Goal: Transaction & Acquisition: Purchase product/service

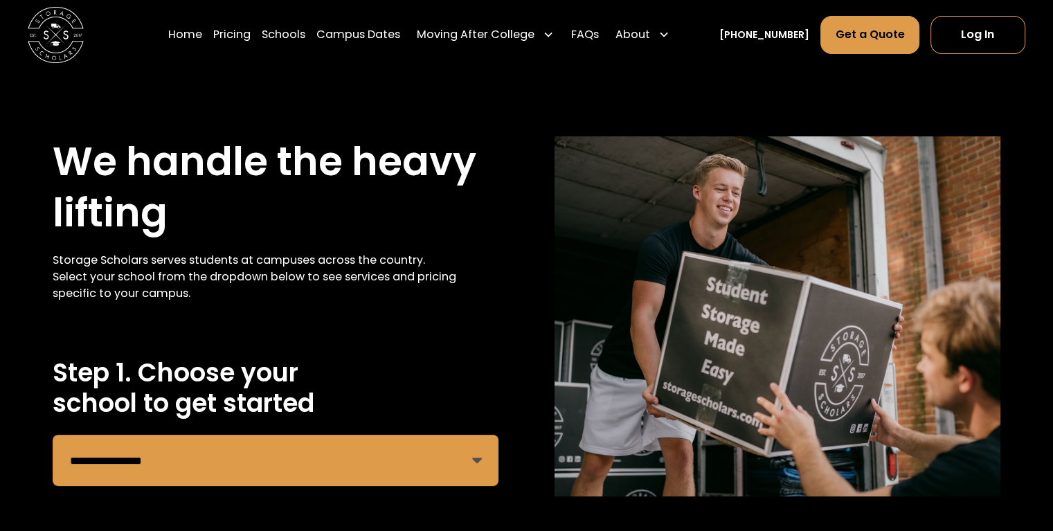
select select "**********"
click at [53, 435] on select "**********" at bounding box center [276, 460] width 446 height 51
click at [437, 379] on h2 "Step 1. Choose your school to get started" at bounding box center [276, 388] width 446 height 60
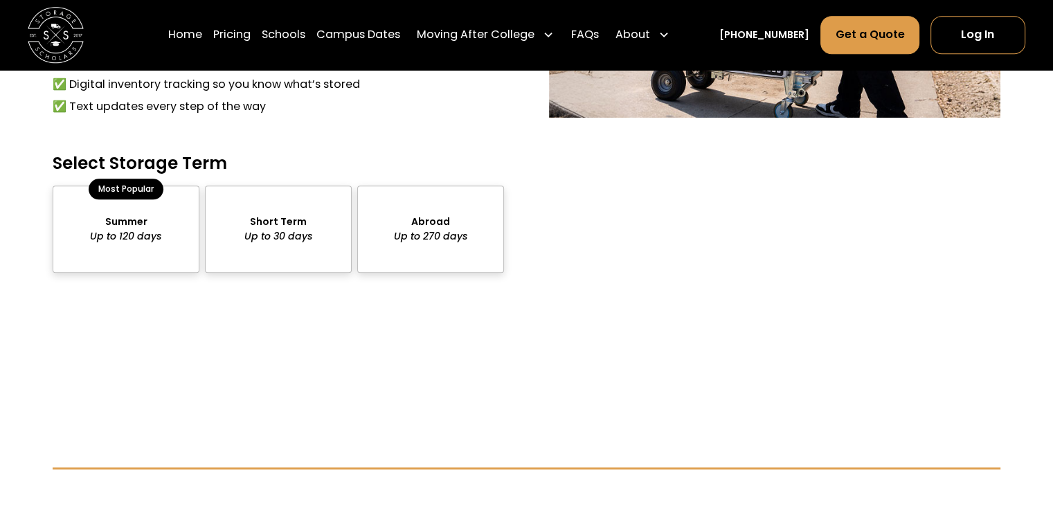
scroll to position [1282, 0]
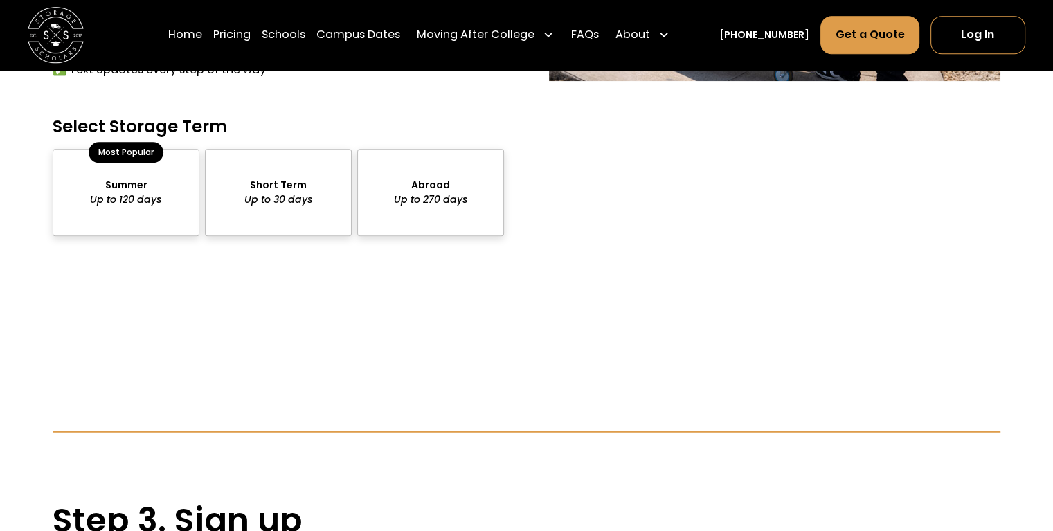
click at [140, 184] on div "package-pricing" at bounding box center [126, 192] width 147 height 87
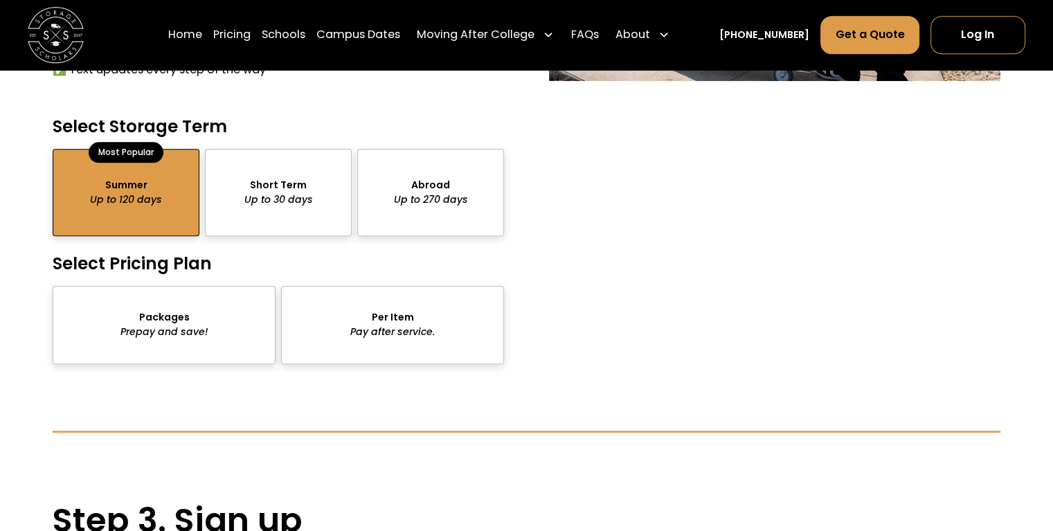
click at [244, 338] on div "package-pricing" at bounding box center [164, 325] width 223 height 78
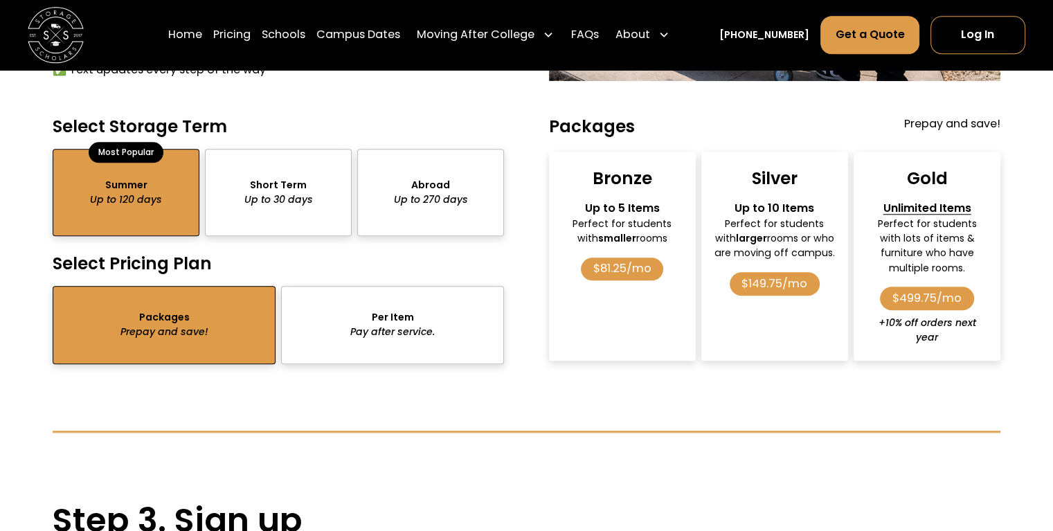
click at [371, 319] on div "package-pricing" at bounding box center [392, 325] width 223 height 78
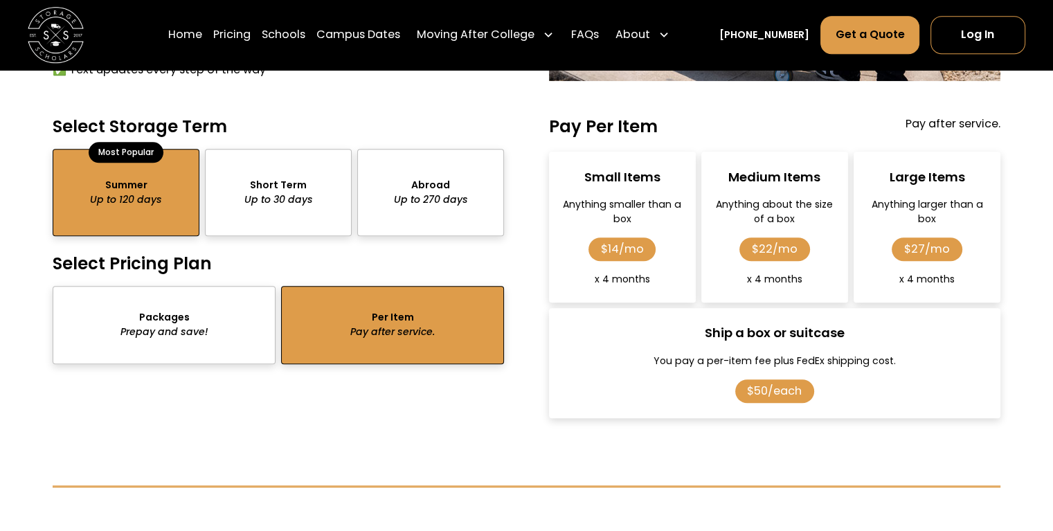
click at [233, 318] on div "package-pricing" at bounding box center [164, 325] width 223 height 78
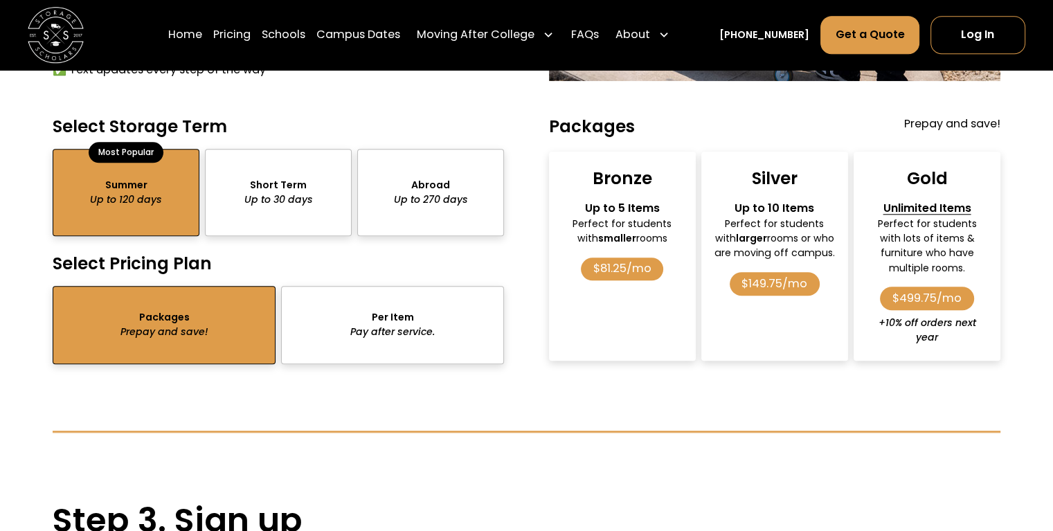
click at [382, 353] on div "package-pricing" at bounding box center [392, 325] width 223 height 78
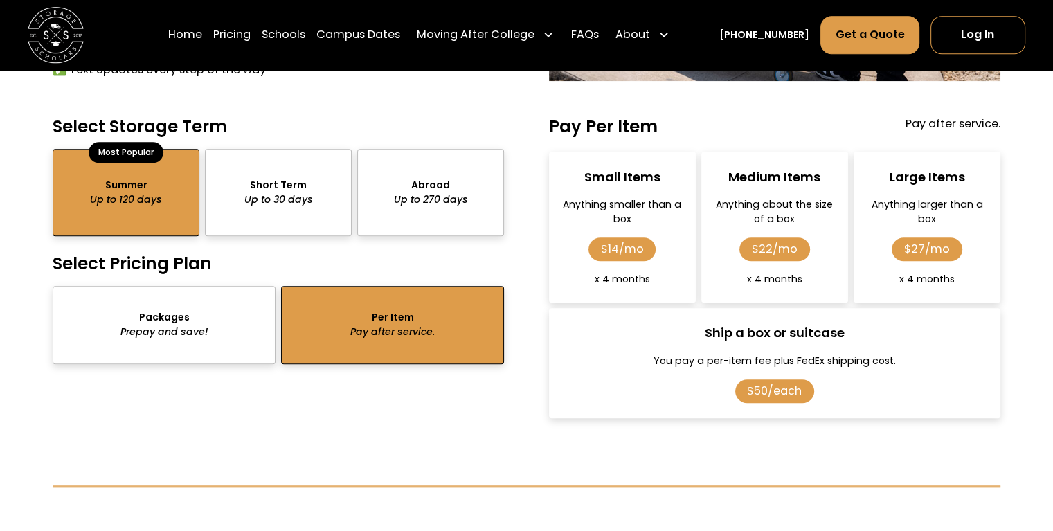
click at [183, 315] on div "package-pricing" at bounding box center [164, 325] width 223 height 78
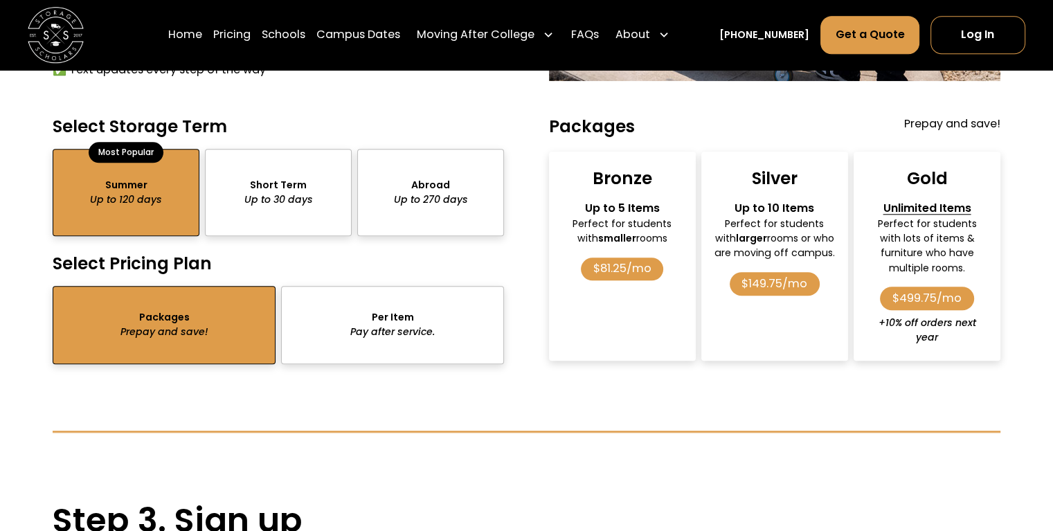
click at [377, 326] on div "package-pricing" at bounding box center [392, 325] width 223 height 78
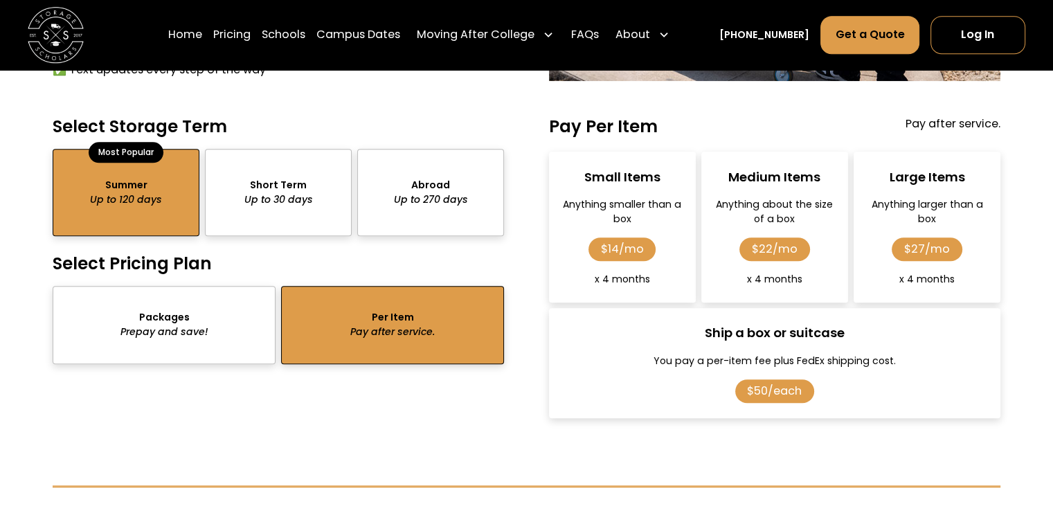
click at [211, 296] on div "package-pricing" at bounding box center [164, 325] width 223 height 78
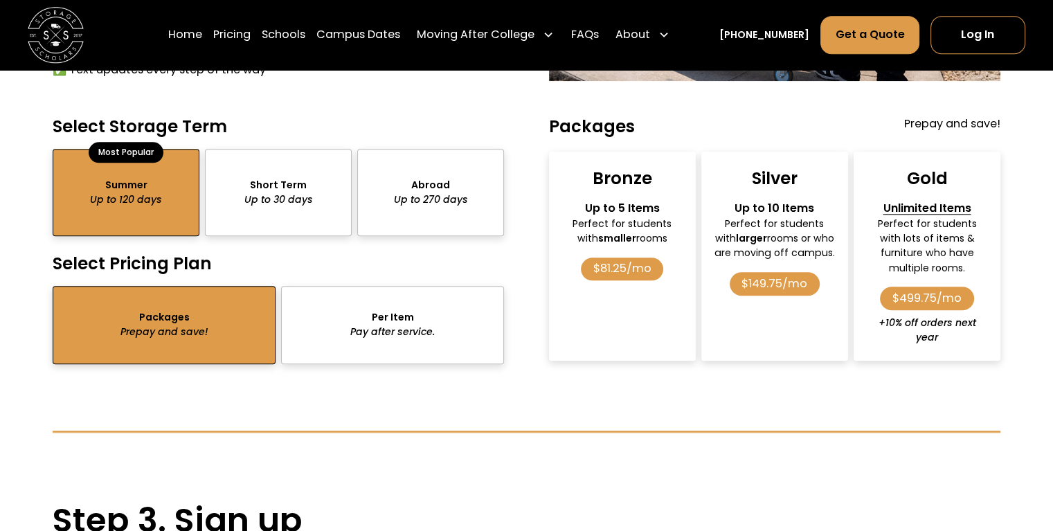
click at [370, 348] on div "package-pricing" at bounding box center [392, 325] width 223 height 78
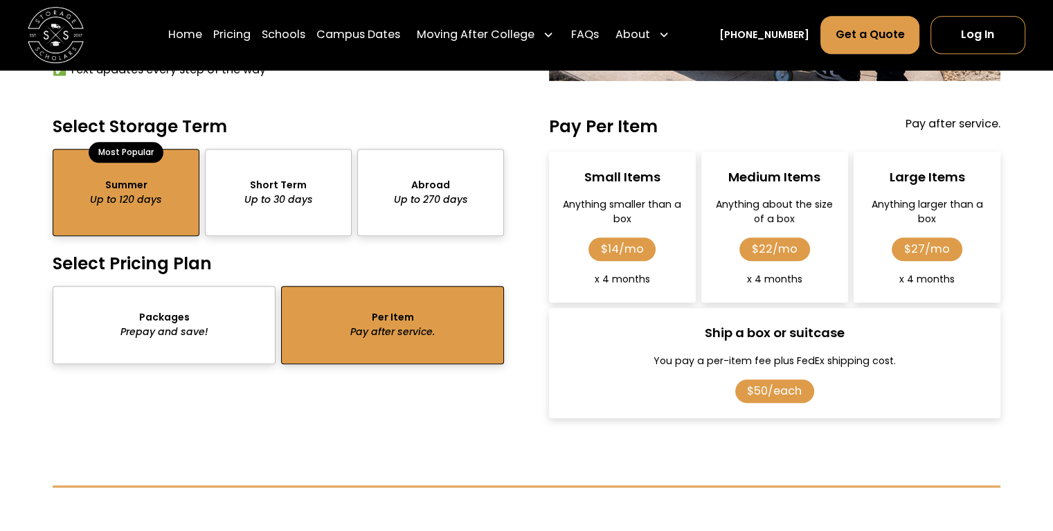
click at [908, 273] on div "Large Items Anything larger than a box $27/mo x 4 months x 9 months" at bounding box center [926, 227] width 147 height 151
click at [257, 313] on div "package-pricing" at bounding box center [164, 325] width 223 height 78
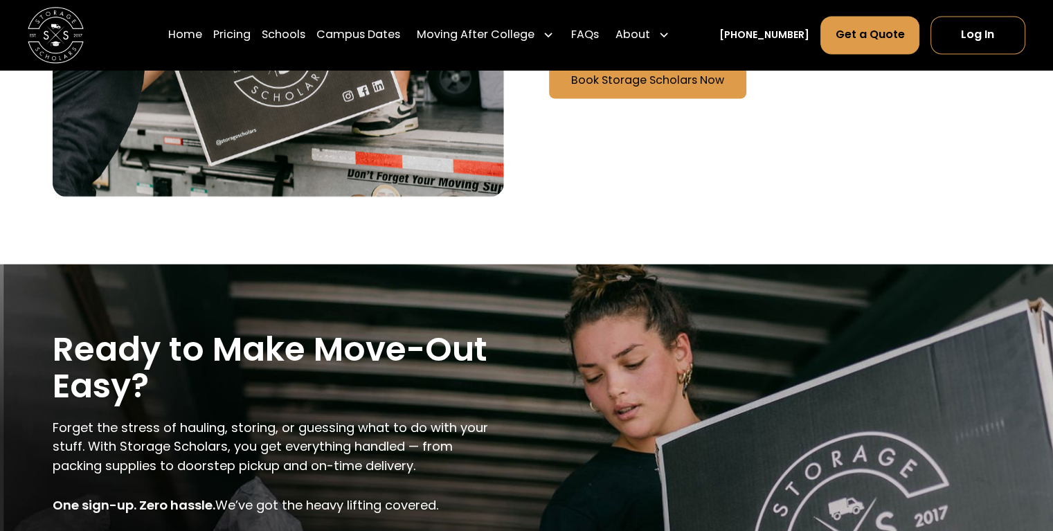
scroll to position [2843, 0]
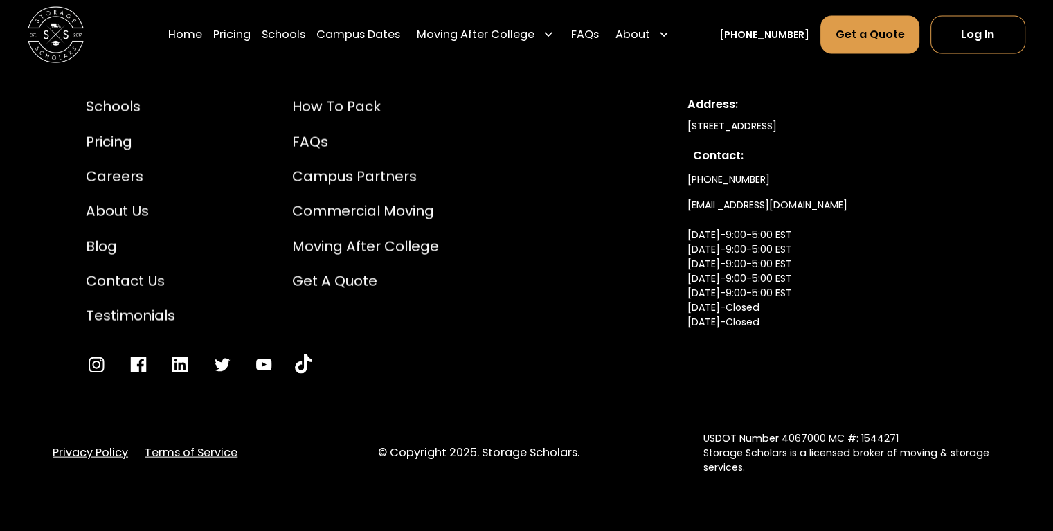
scroll to position [610, 0]
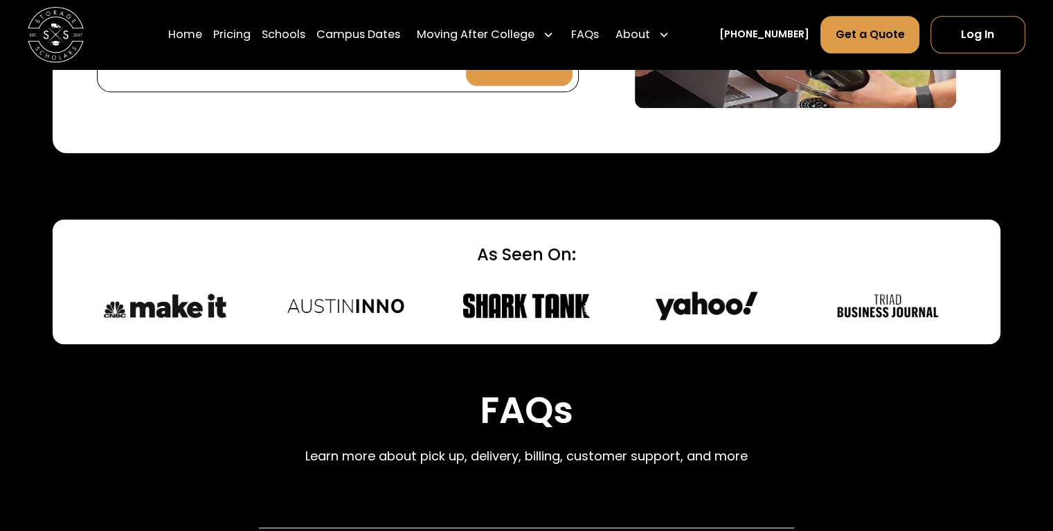
scroll to position [7064, 0]
